Goal: Find specific page/section: Find specific page/section

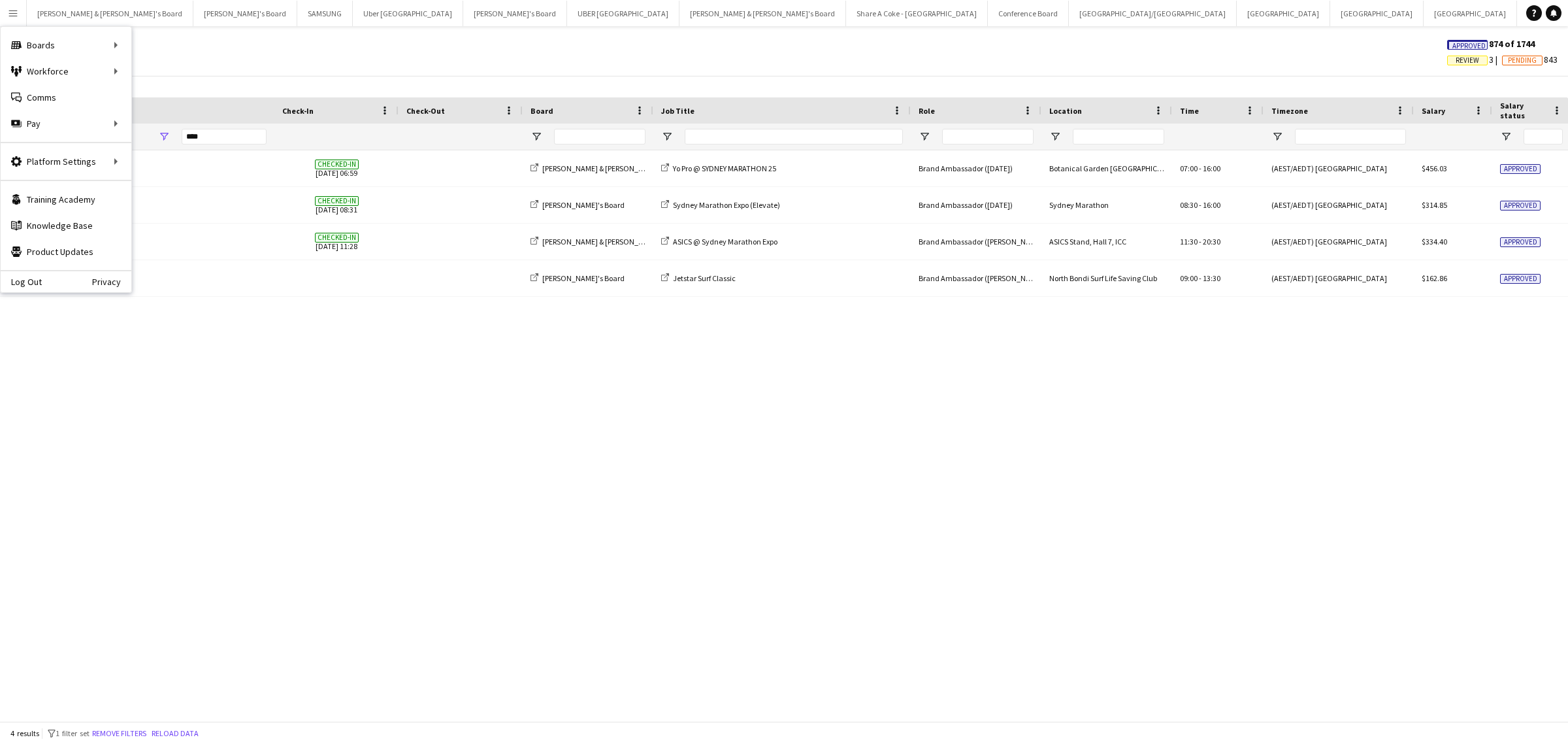
scroll to position [0, 505]
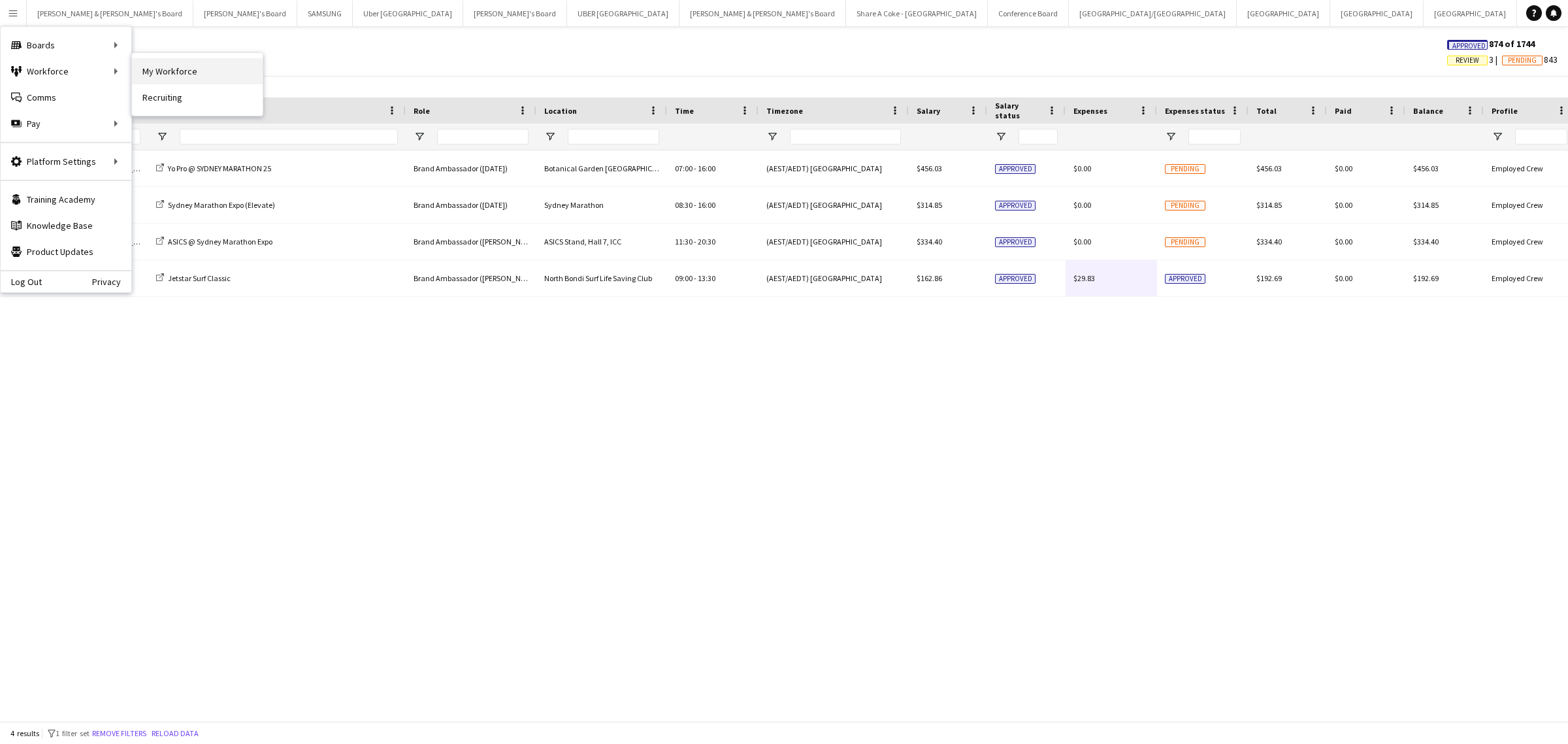
click at [152, 70] on link "My Workforce" at bounding box center [197, 71] width 131 height 26
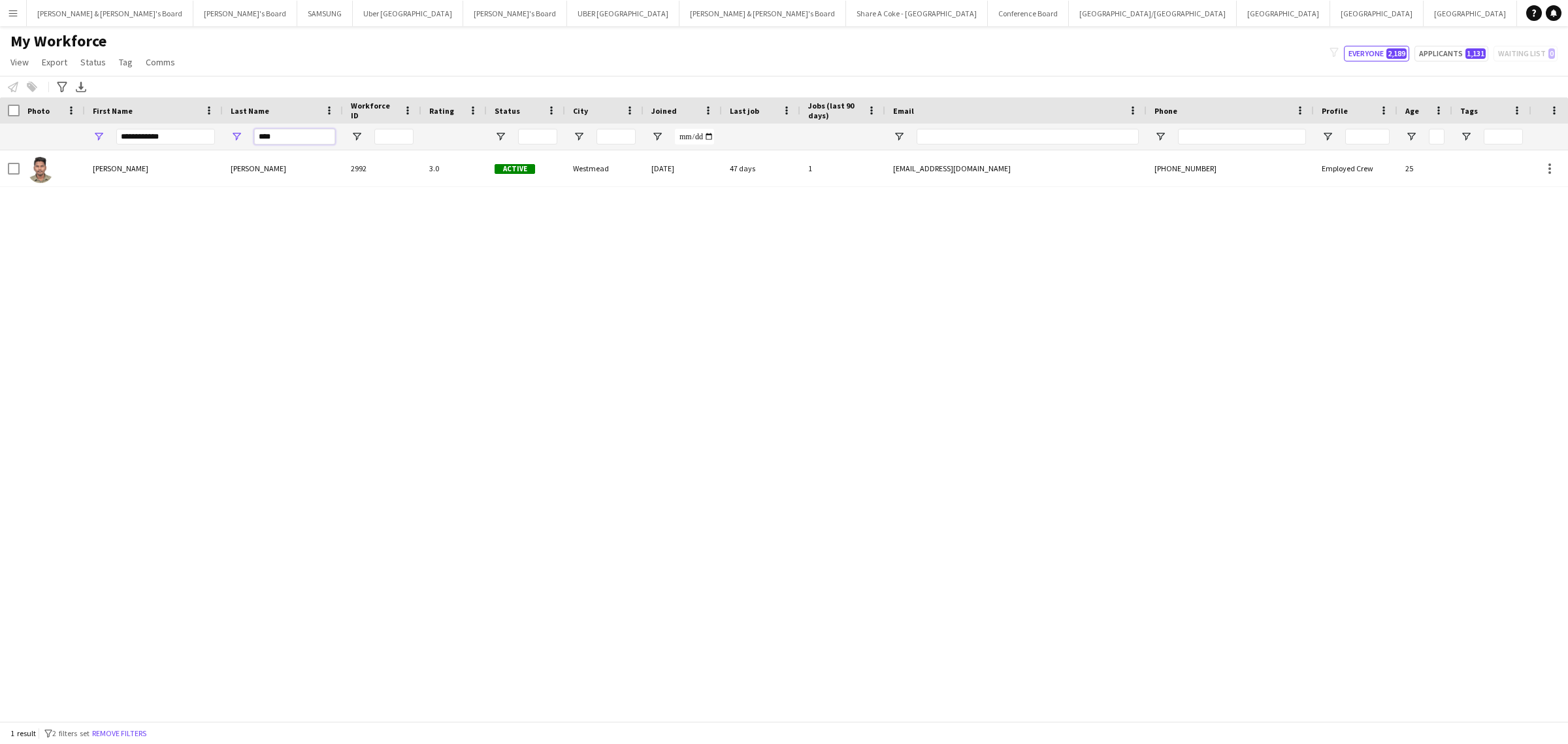
click at [282, 135] on input "****" at bounding box center [295, 136] width 81 height 16
drag, startPoint x: 175, startPoint y: 132, endPoint x: 41, endPoint y: 137, distance: 134.1
click at [41, 137] on div "**********" at bounding box center [766, 136] width 1532 height 26
type input "*****"
drag, startPoint x: 292, startPoint y: 140, endPoint x: 210, endPoint y: 136, distance: 82.1
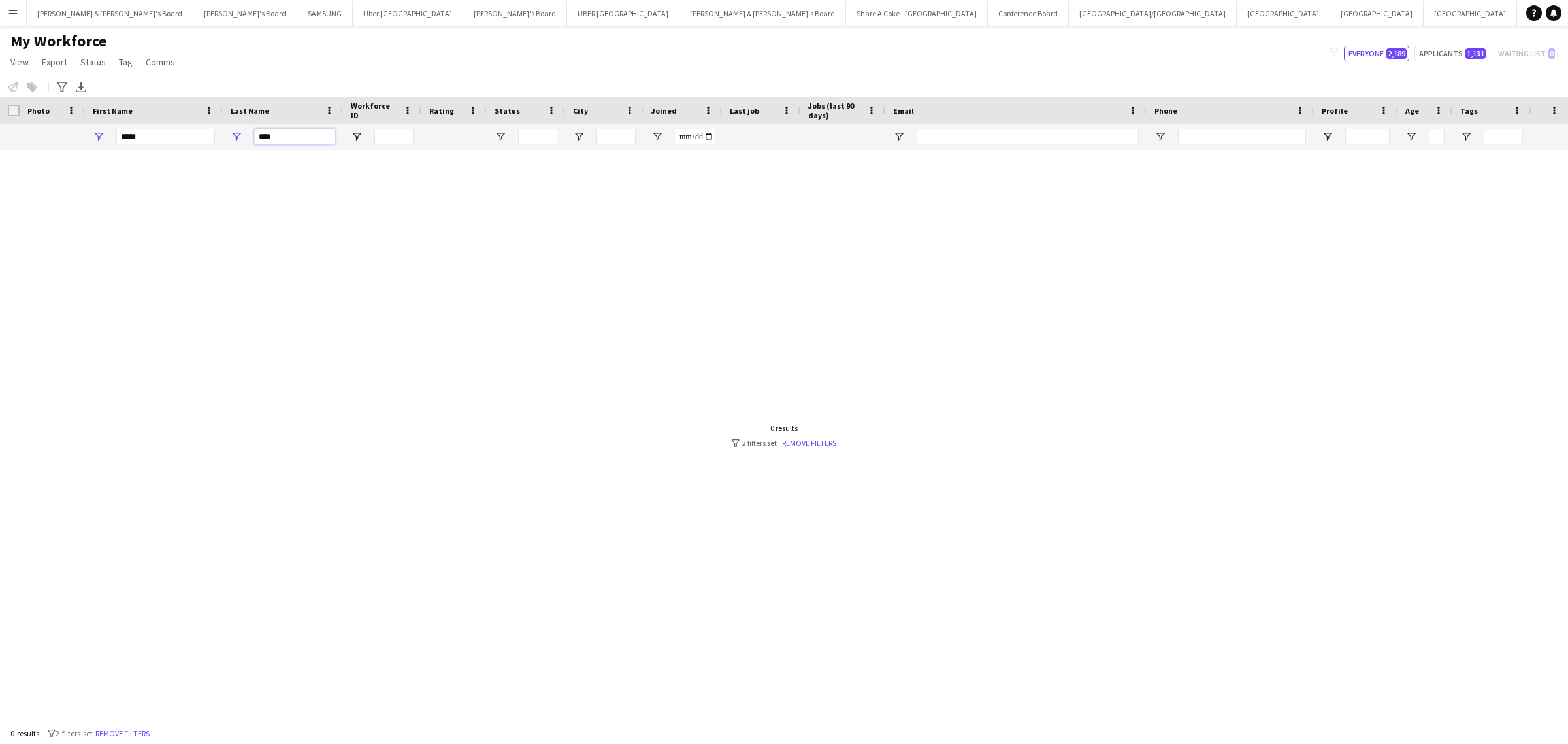
click at [210, 136] on div "***** ****" at bounding box center [766, 136] width 1532 height 26
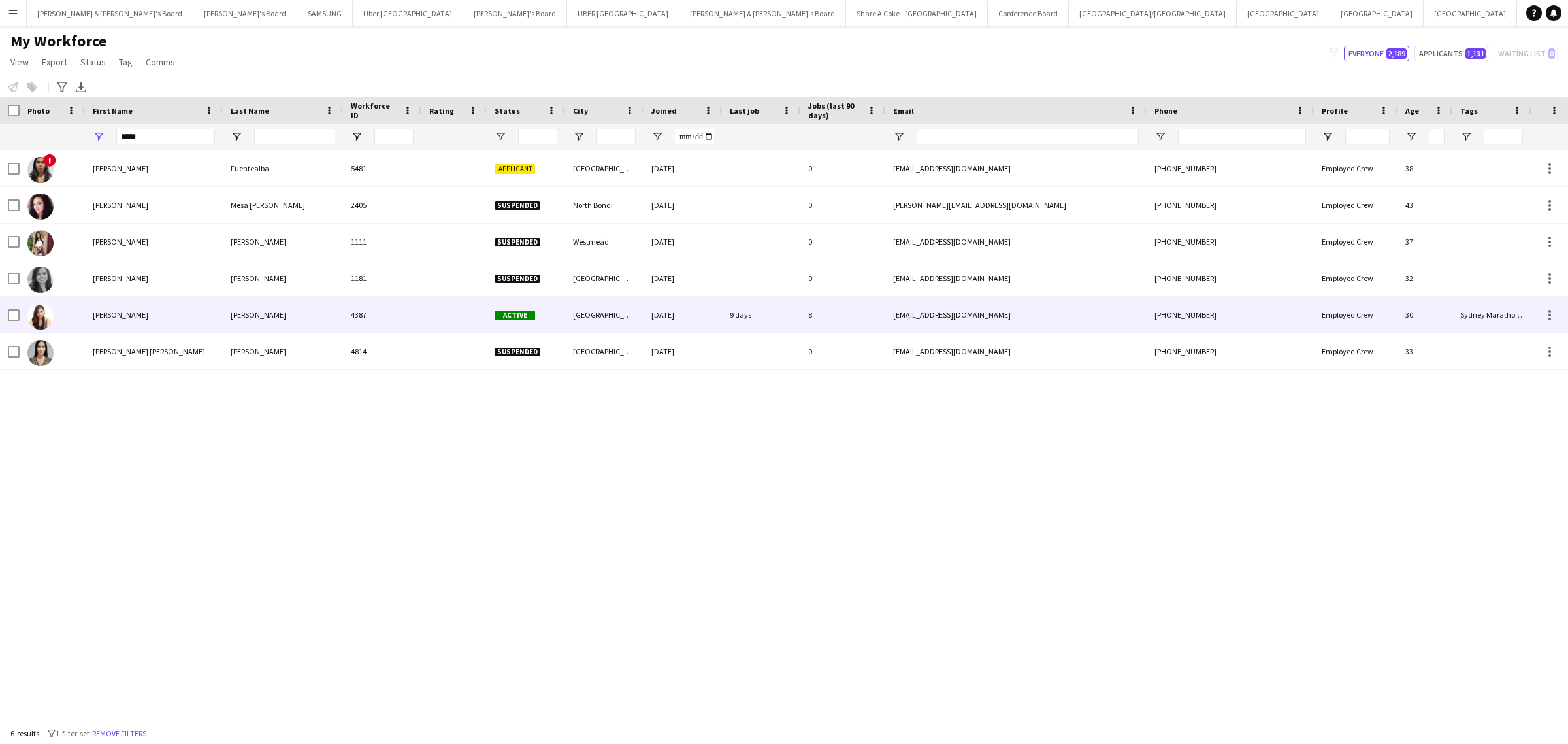
click at [258, 309] on div "[PERSON_NAME]" at bounding box center [283, 314] width 120 height 36
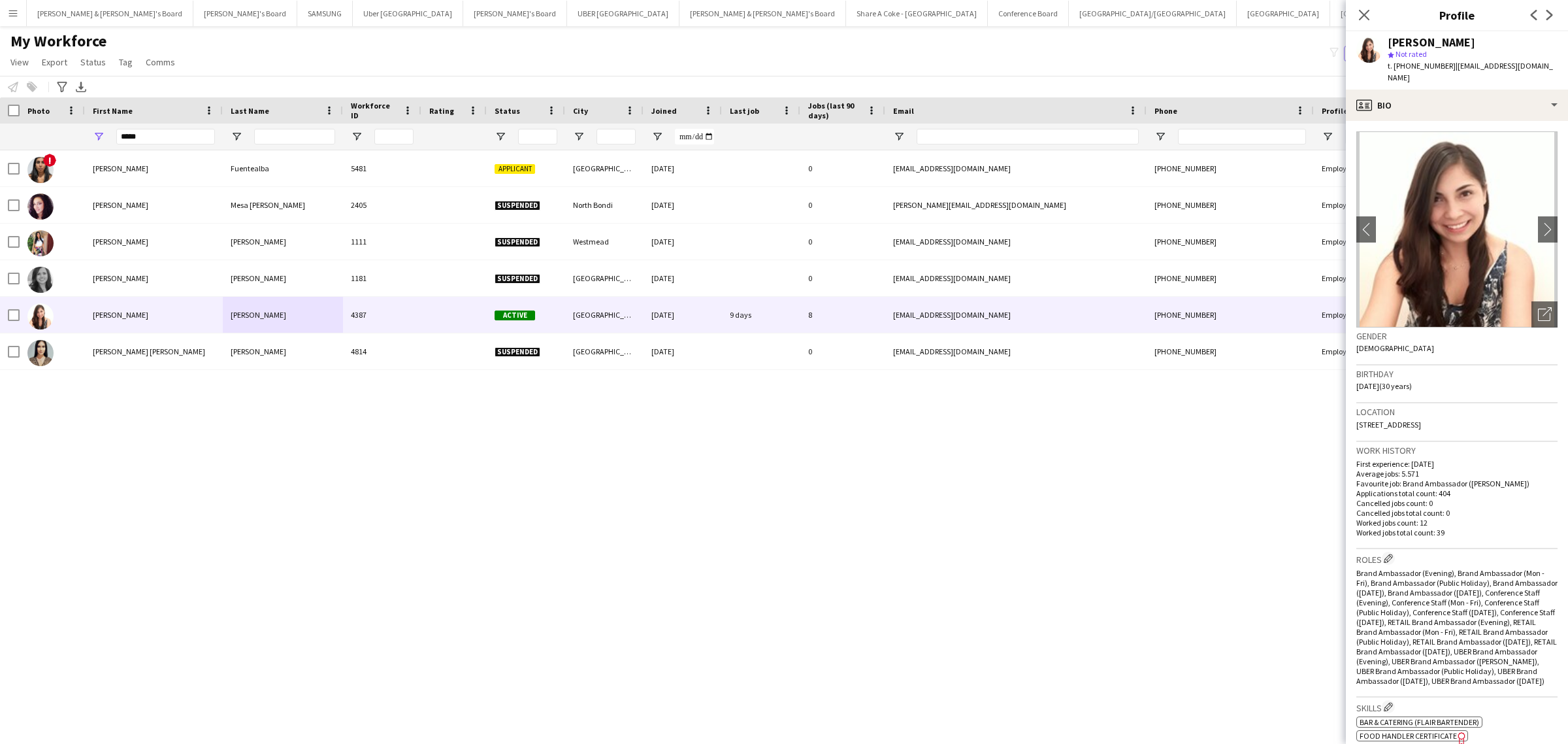
drag, startPoint x: 1390, startPoint y: 36, endPoint x: 1478, endPoint y: 37, distance: 88.0
click at [1478, 37] on div "[PERSON_NAME]" at bounding box center [1473, 42] width 170 height 12
copy div "[PERSON_NAME]"
click at [1464, 98] on div "profile Bio" at bounding box center [1457, 105] width 222 height 32
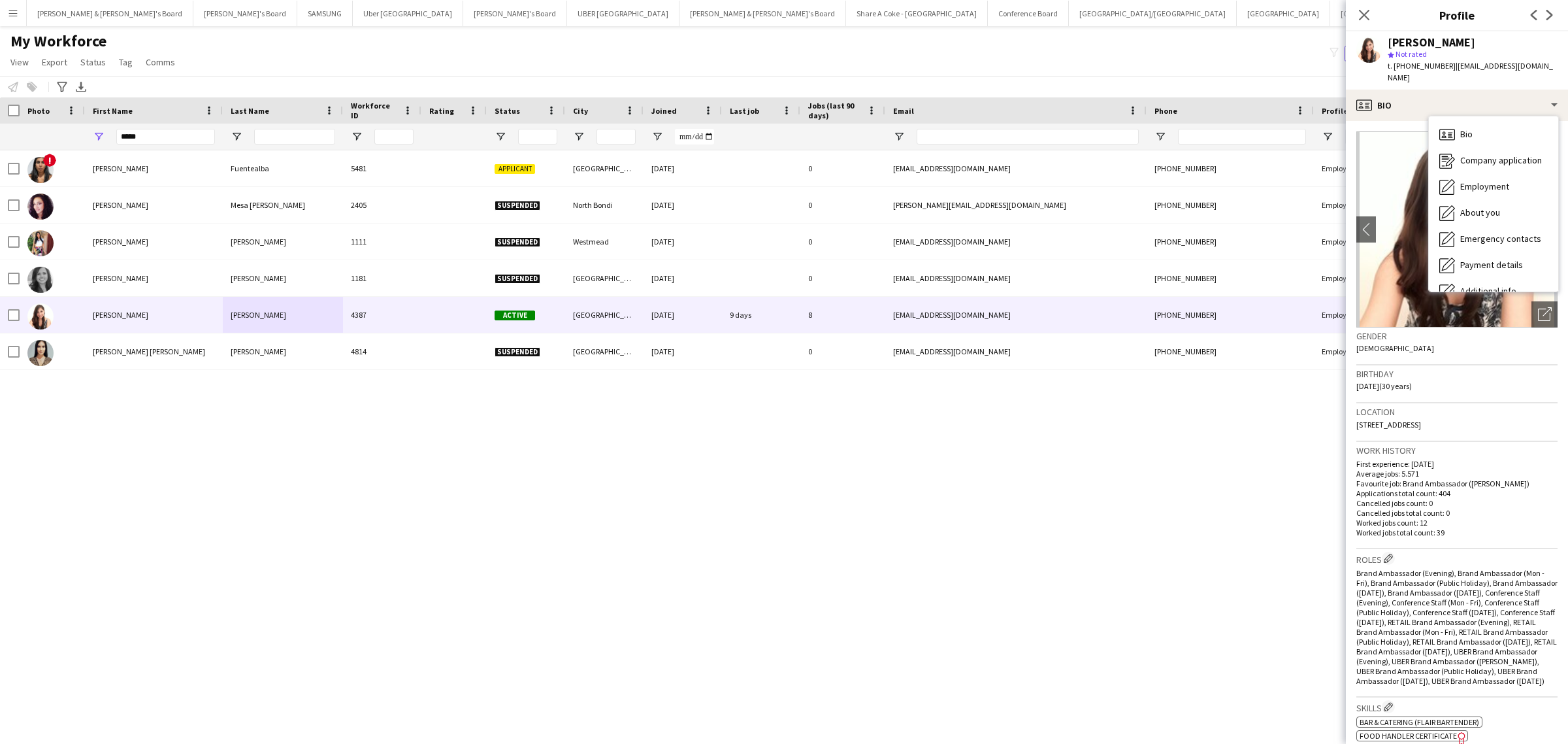
drag, startPoint x: 1464, startPoint y: 338, endPoint x: 1554, endPoint y: 262, distance: 117.8
click at [1465, 337] on div "Gender [DEMOGRAPHIC_DATA]" at bounding box center [1457, 347] width 201 height 38
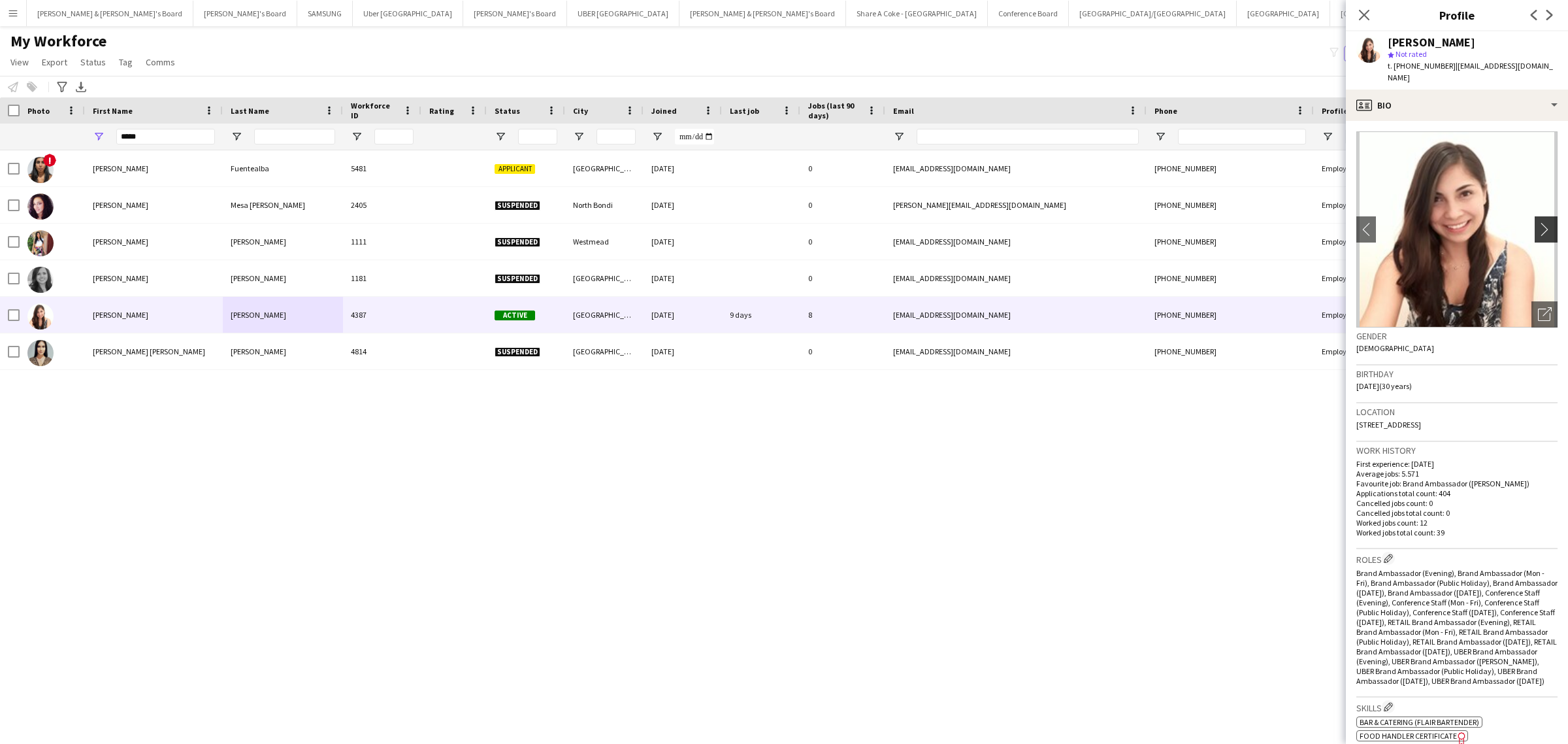
click at [1543, 222] on app-icon "chevron-right" at bounding box center [1549, 228] width 21 height 13
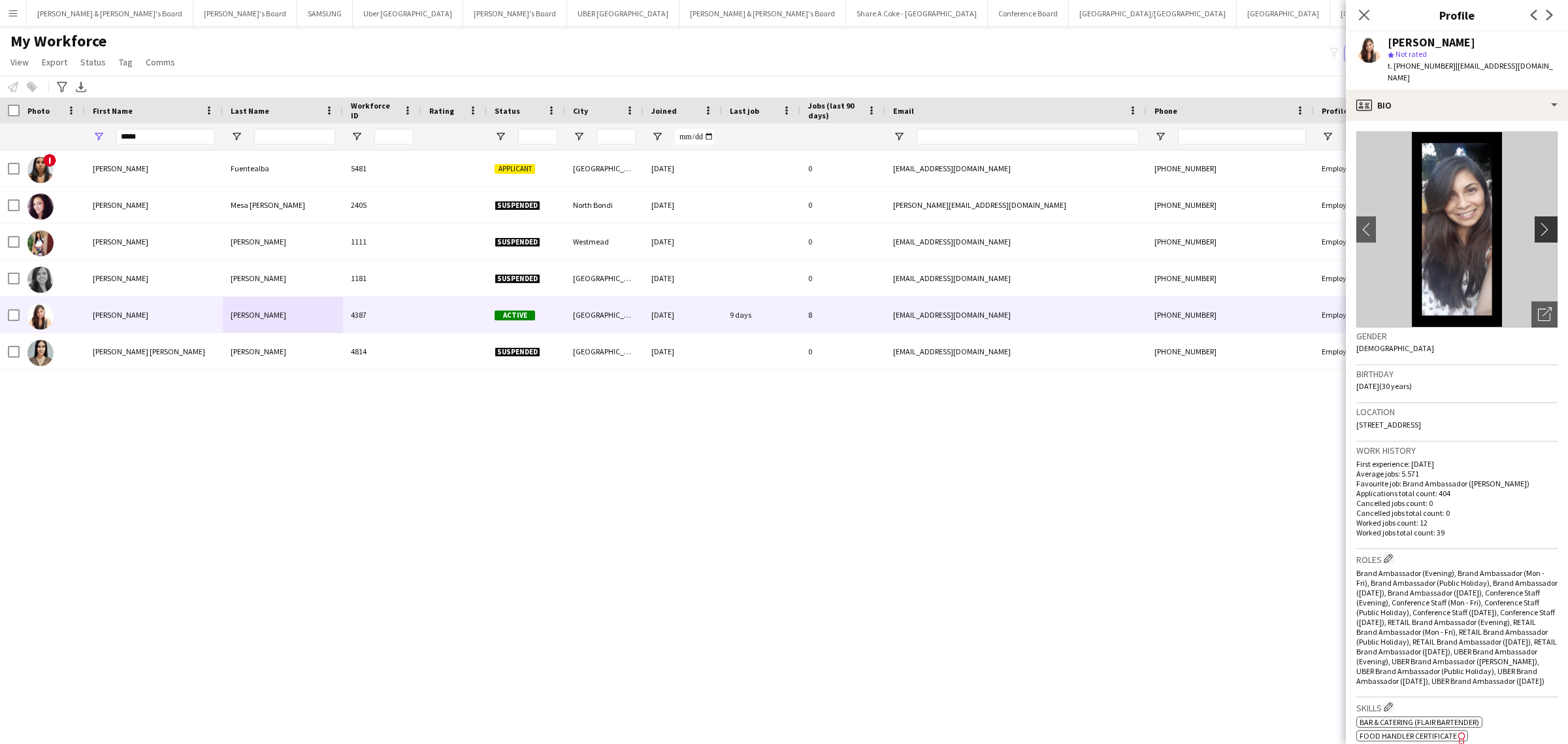
click at [1539, 222] on app-icon "chevron-right" at bounding box center [1549, 228] width 21 height 13
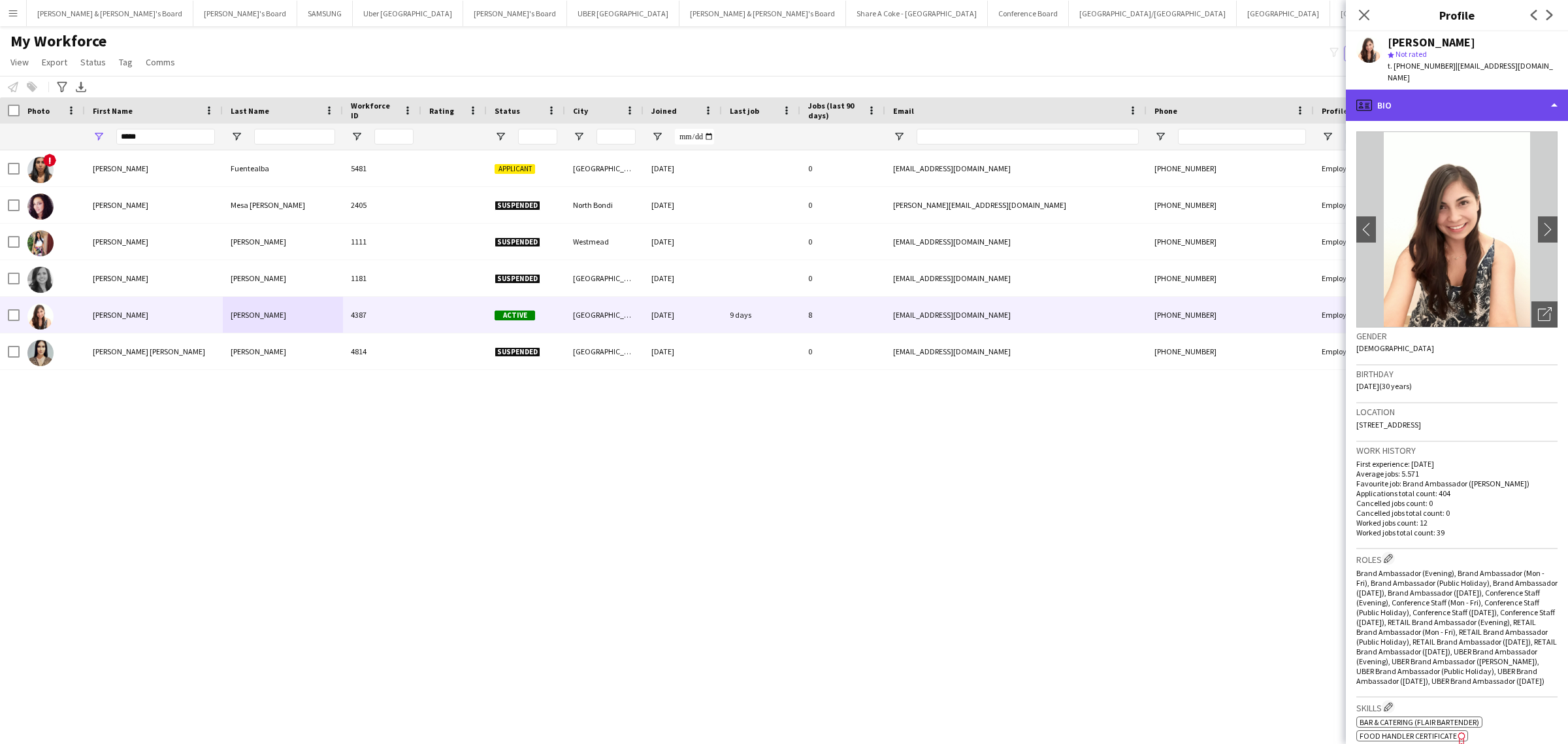
click at [1554, 91] on div "profile Bio" at bounding box center [1457, 105] width 222 height 32
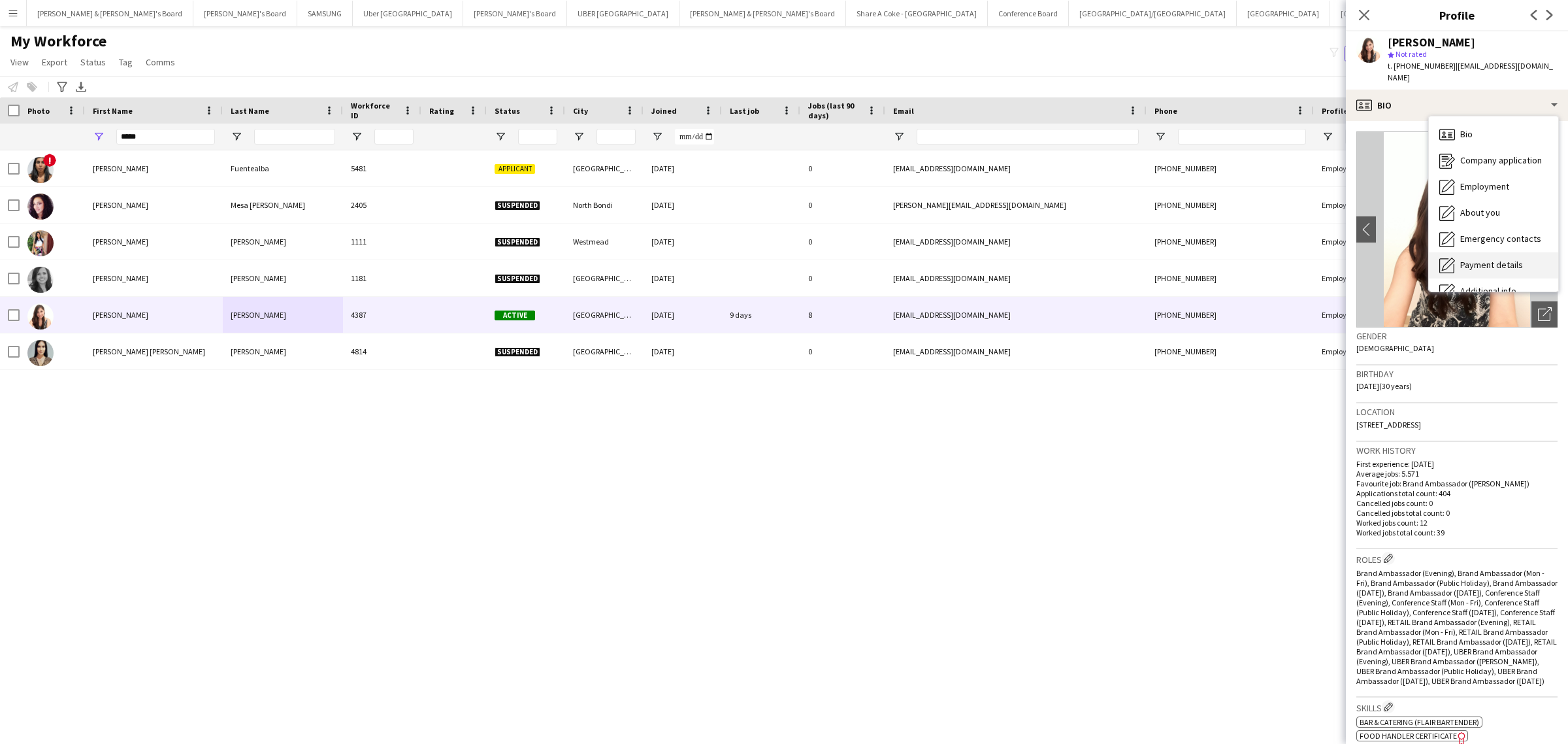
click at [1482, 259] on span "Payment details" at bounding box center [1491, 264] width 63 height 12
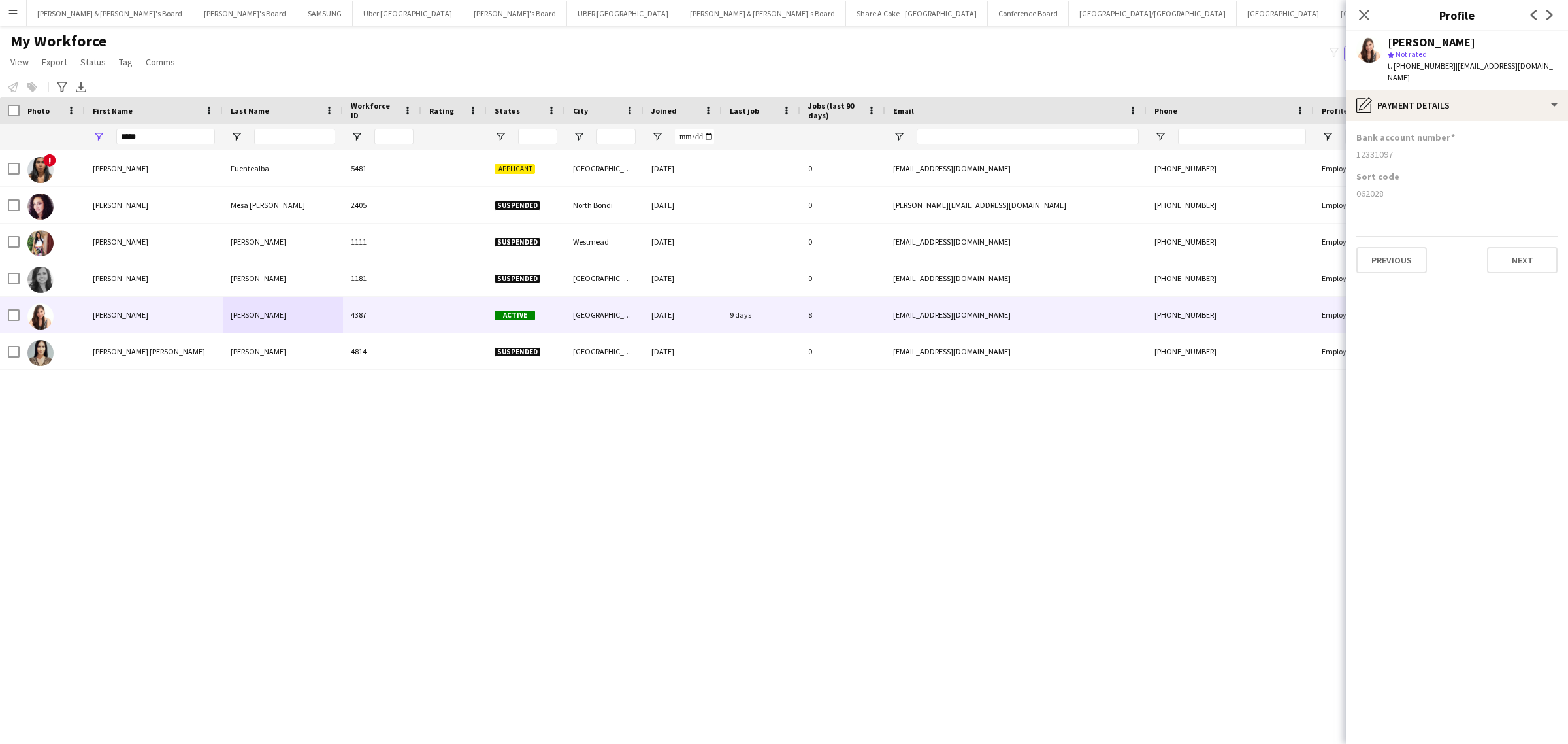
drag, startPoint x: 1355, startPoint y: 182, endPoint x: 1390, endPoint y: 182, distance: 35.0
click at [1390, 182] on app-section-data-types "Bank account number [FINANCIAL_ID] Sort code [FINANCIAL_ID] Previous Next" at bounding box center [1457, 433] width 222 height 623
copy div "062028"
drag, startPoint x: 1355, startPoint y: 142, endPoint x: 1399, endPoint y: 143, distance: 44.0
click at [1399, 143] on app-section-data-types "Bank account number [FINANCIAL_ID] Sort code [FINANCIAL_ID] Previous Next" at bounding box center [1457, 433] width 222 height 623
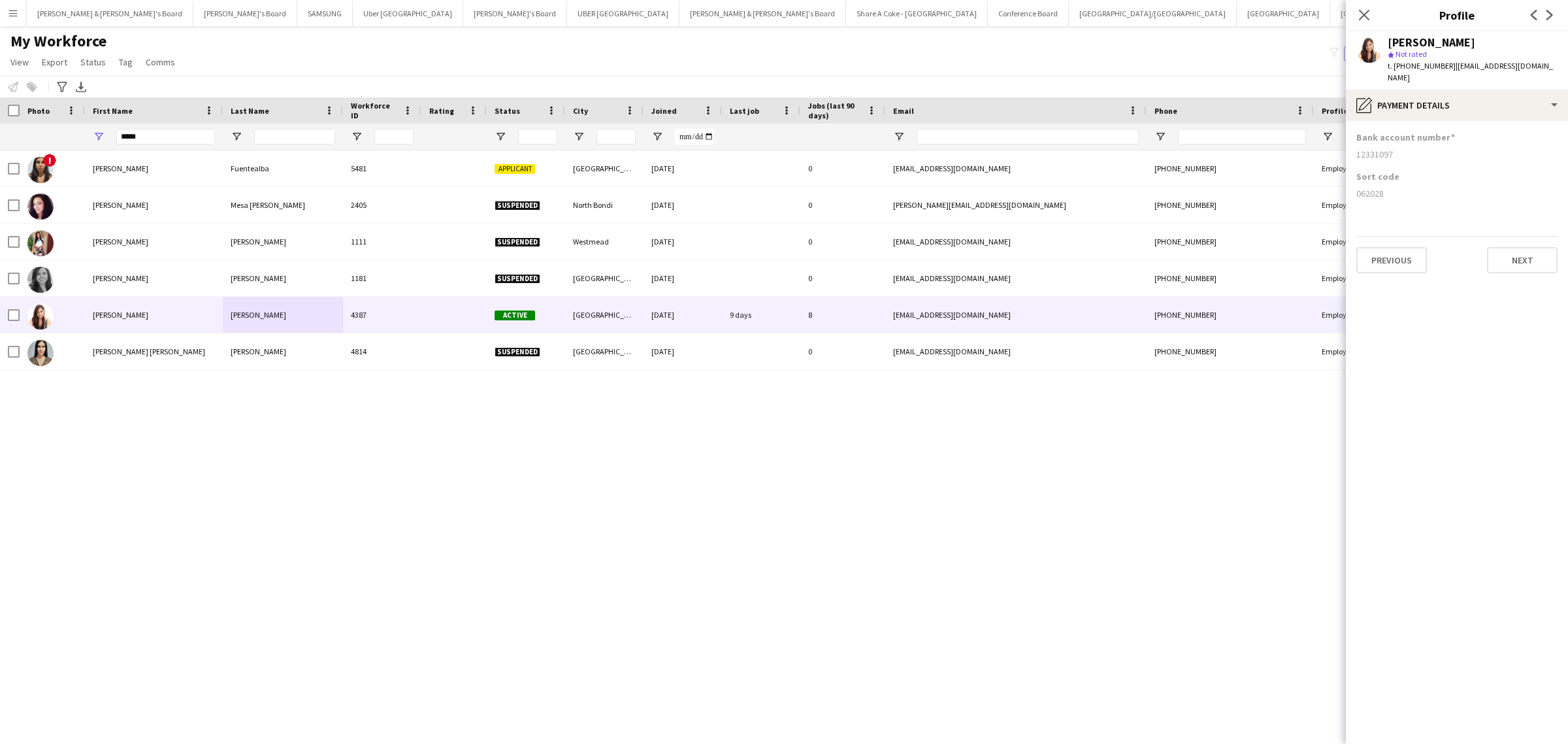
copy div "12331097"
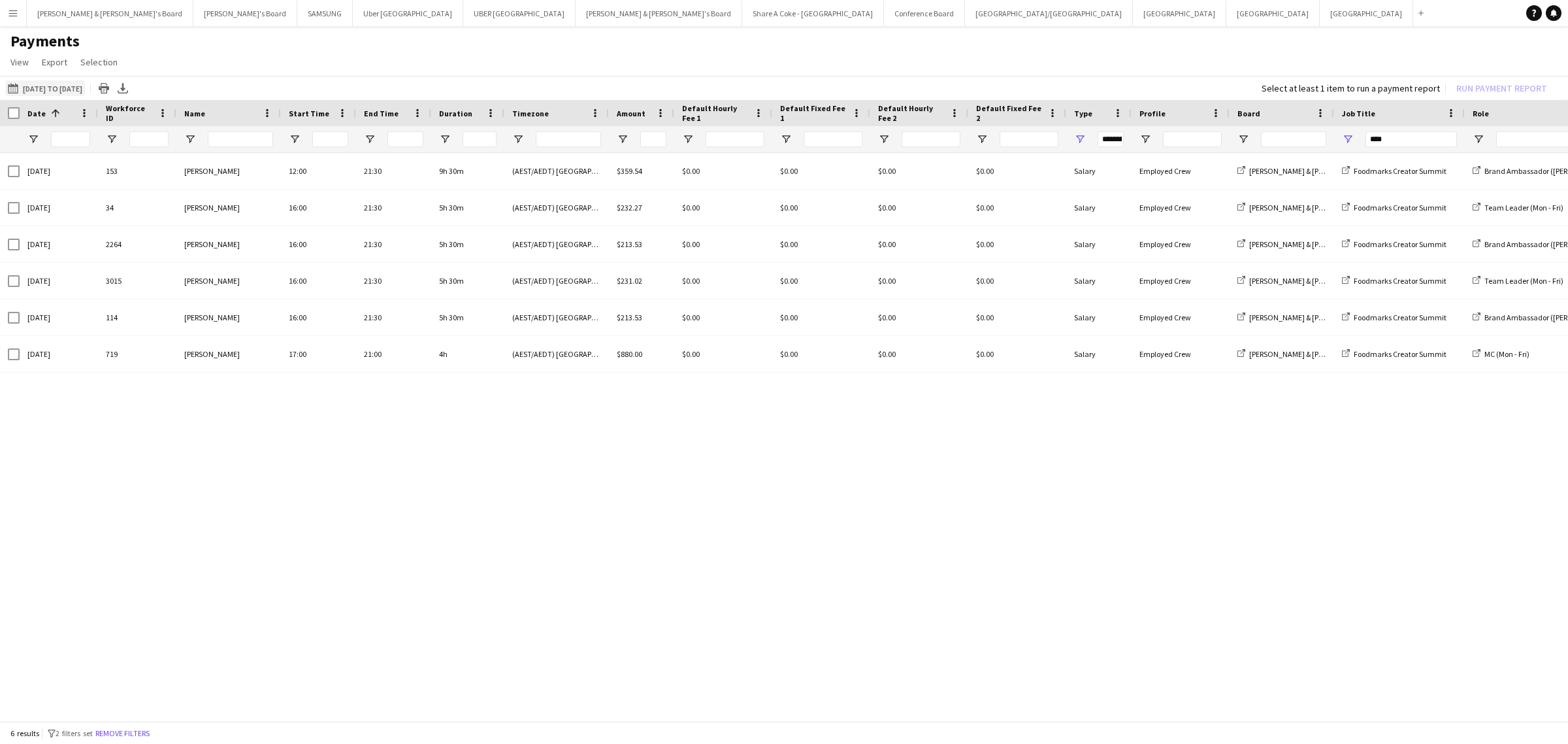
click at [71, 86] on button "16-08-2025 to 31-08-2025 16-08-2025 to 31-08-2025" at bounding box center [45, 88] width 80 height 16
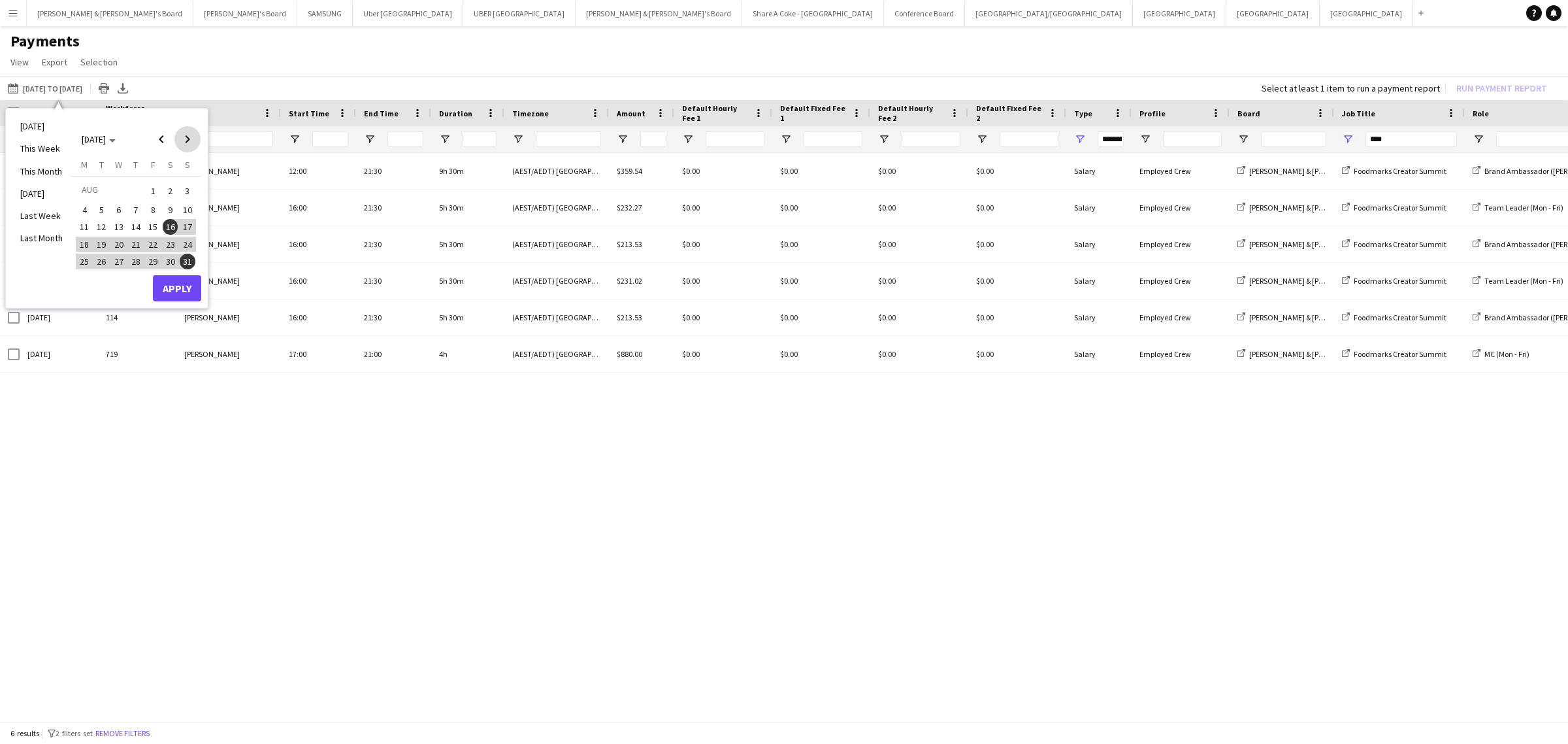
click at [191, 140] on span "Next month" at bounding box center [187, 139] width 26 height 26
click at [86, 203] on span "1" at bounding box center [84, 207] width 16 height 16
click at [83, 243] on span "15" at bounding box center [84, 241] width 16 height 16
click at [171, 299] on button "Apply" at bounding box center [177, 301] width 48 height 26
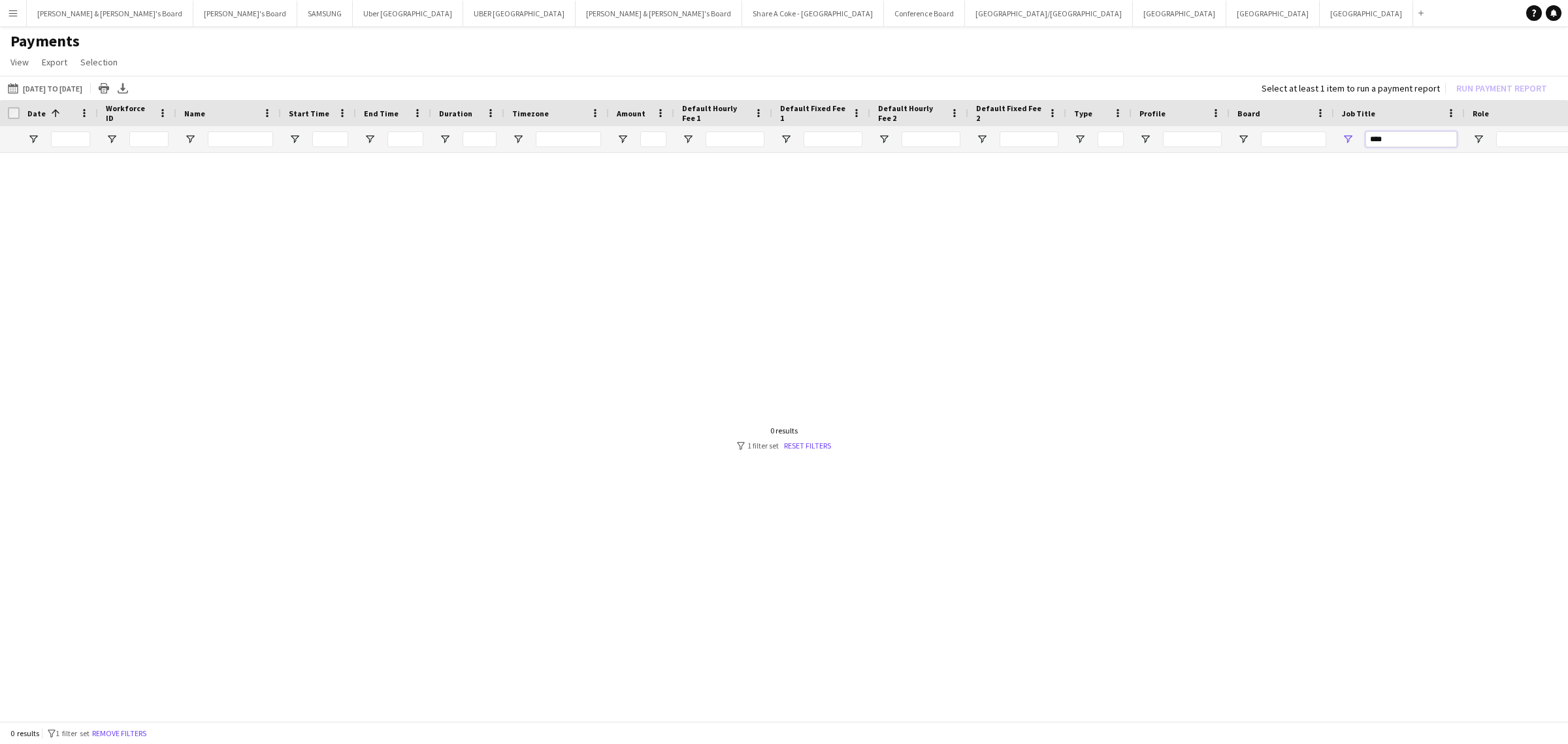
drag, startPoint x: 1409, startPoint y: 142, endPoint x: 1337, endPoint y: 144, distance: 72.0
click at [1337, 144] on div "****" at bounding box center [1399, 139] width 131 height 26
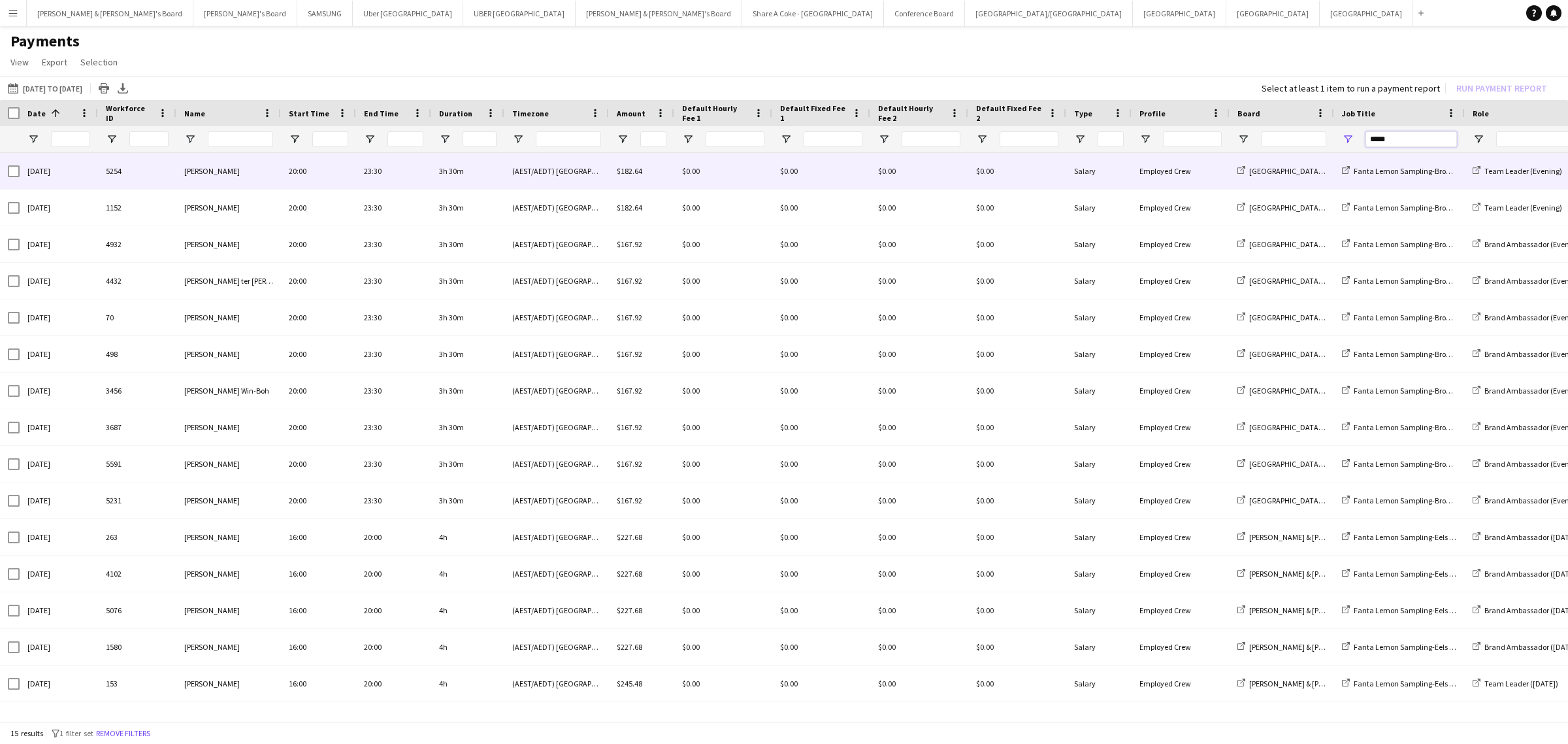
type input "*****"
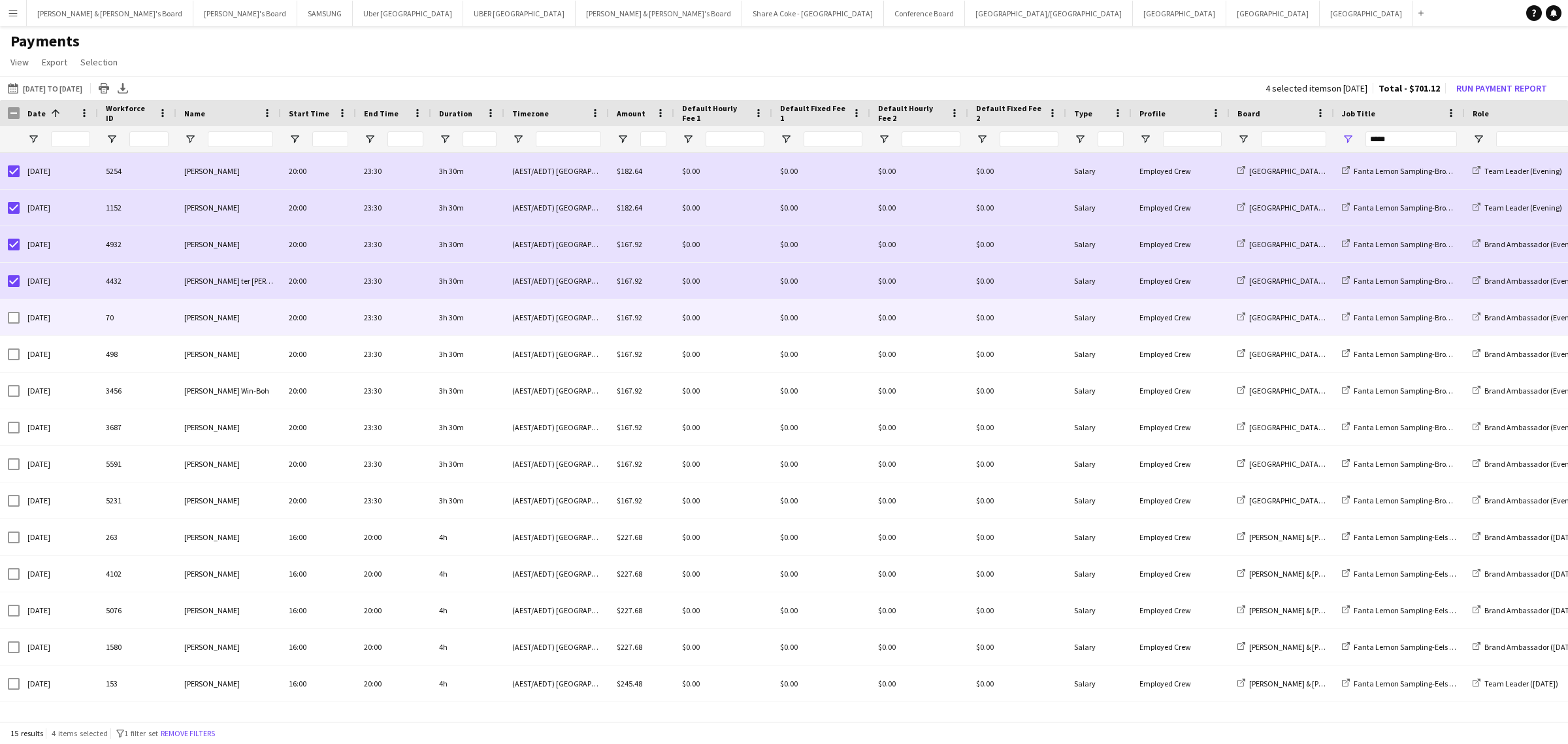
click at [15, 311] on div at bounding box center [13, 318] width 12 height 36
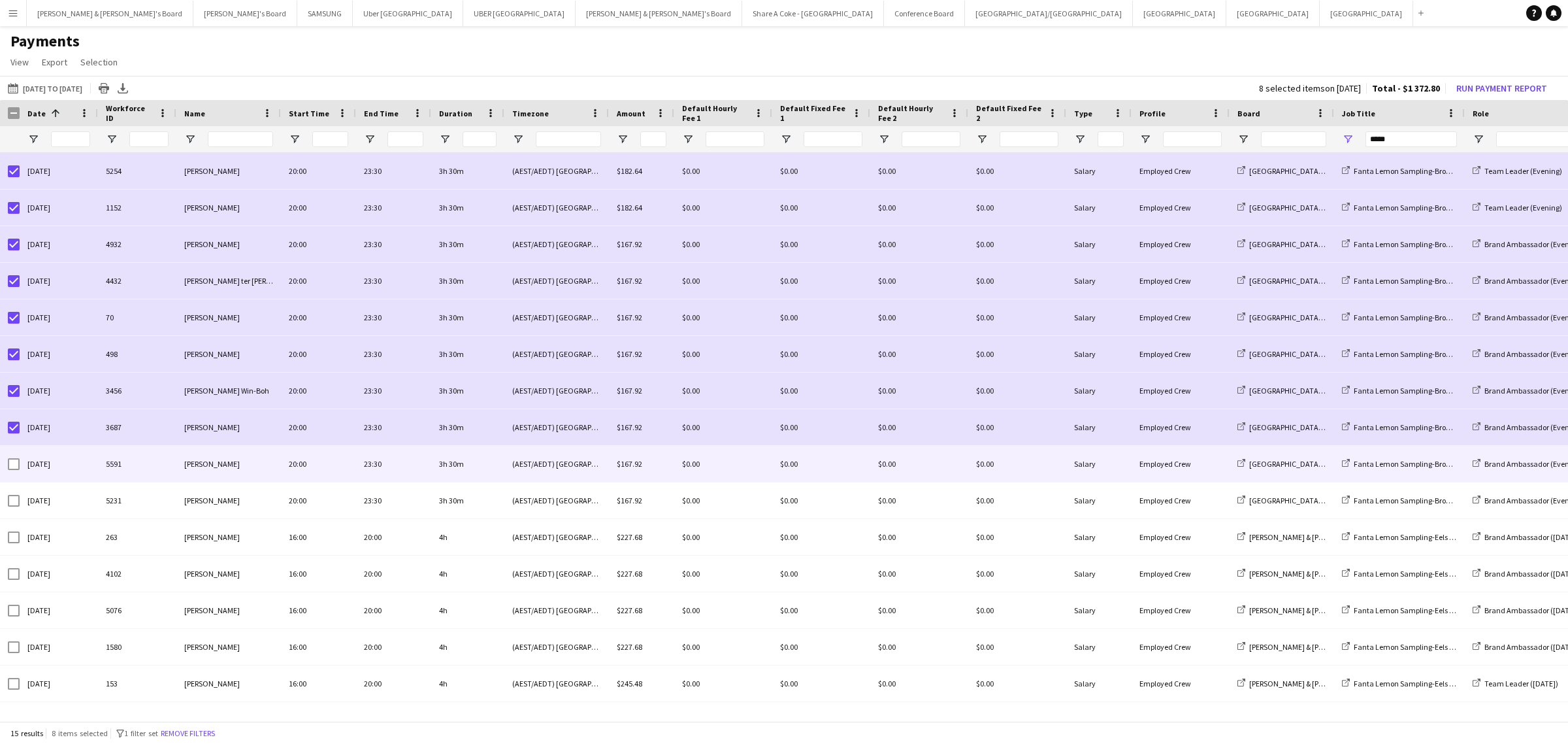
click at [13, 456] on div at bounding box center [13, 464] width 12 height 36
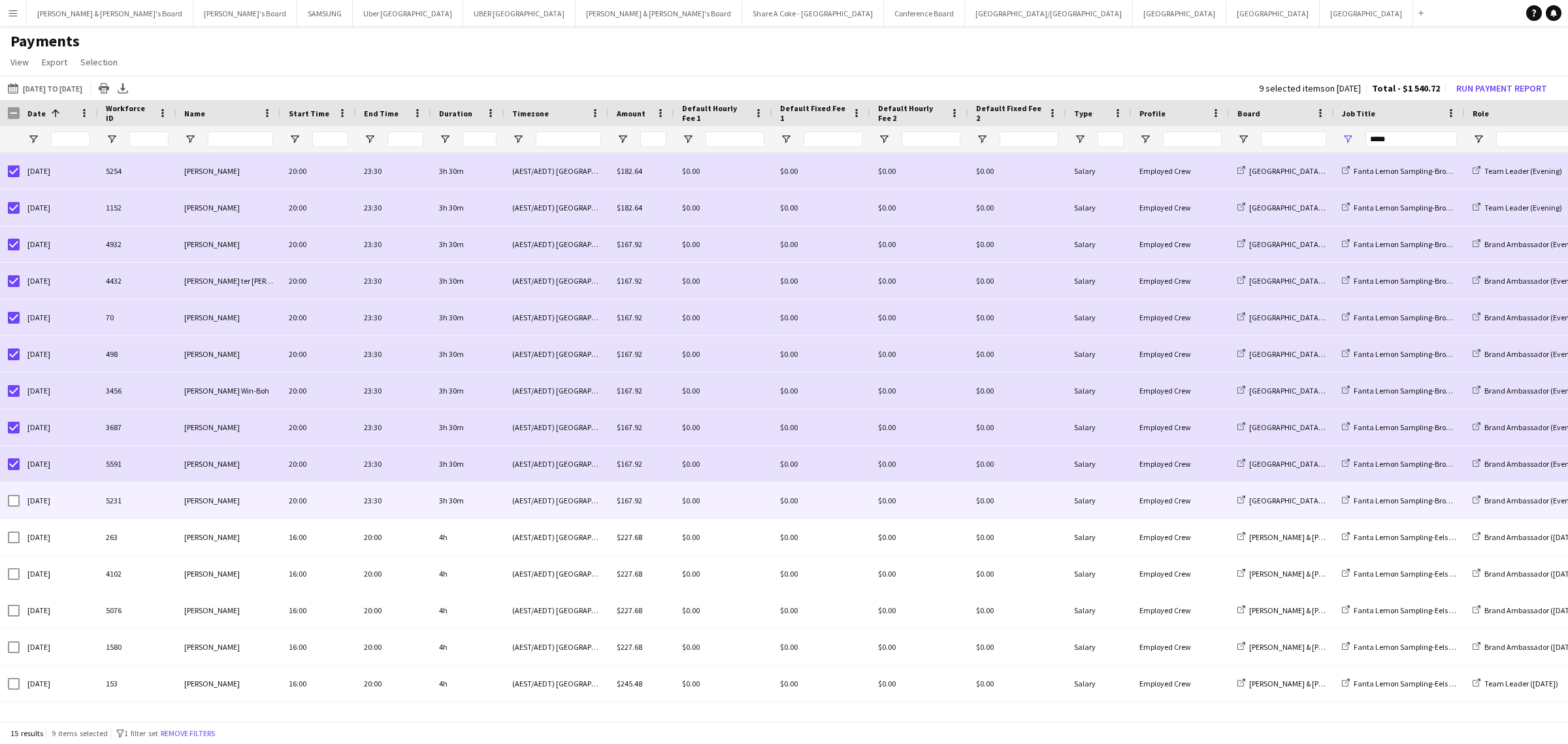
click at [13, 493] on div at bounding box center [13, 500] width 12 height 36
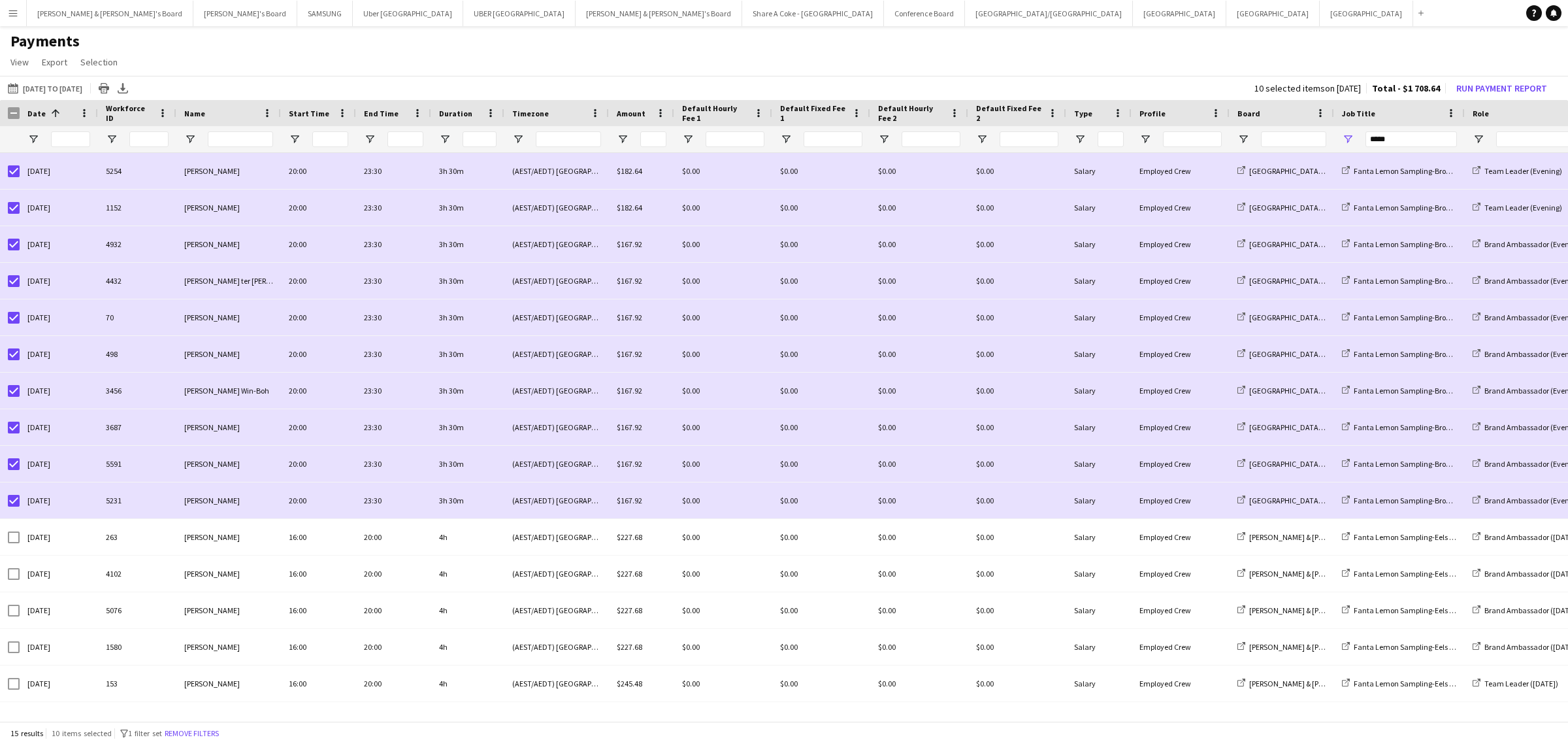
click at [15, 105] on div at bounding box center [10, 113] width 20 height 26
